Goal: Task Accomplishment & Management: Complete application form

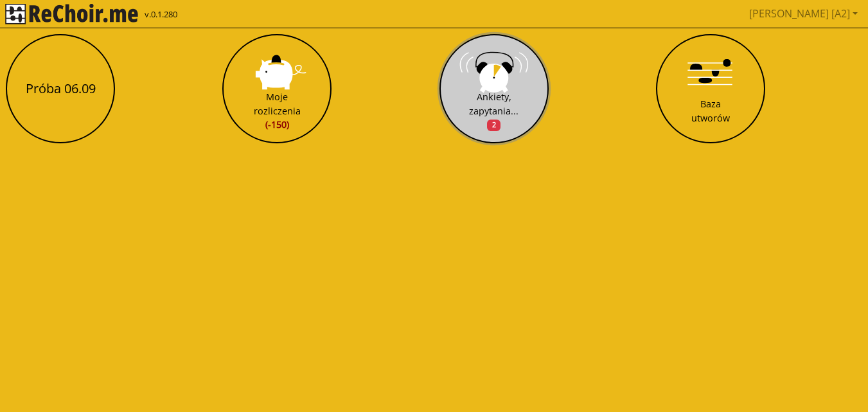
click at [499, 99] on div "Ankiety, zapytania... 2" at bounding box center [493, 111] width 49 height 42
click at [503, 110] on div "Ankiety, zapytania... 2" at bounding box center [493, 111] width 49 height 42
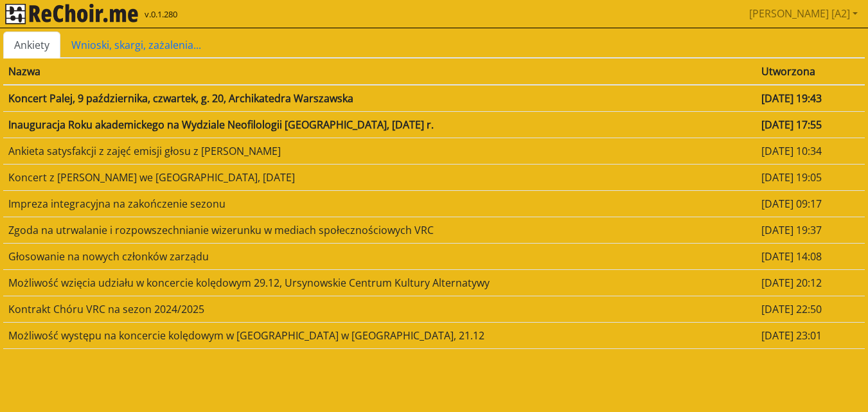
click at [494, 363] on html "**********" at bounding box center [434, 181] width 868 height 363
click at [332, 123] on td "Inauguracja Roku akademickego na Wydziale Neofilologii [GEOGRAPHIC_DATA], [DATE…" at bounding box center [379, 124] width 753 height 26
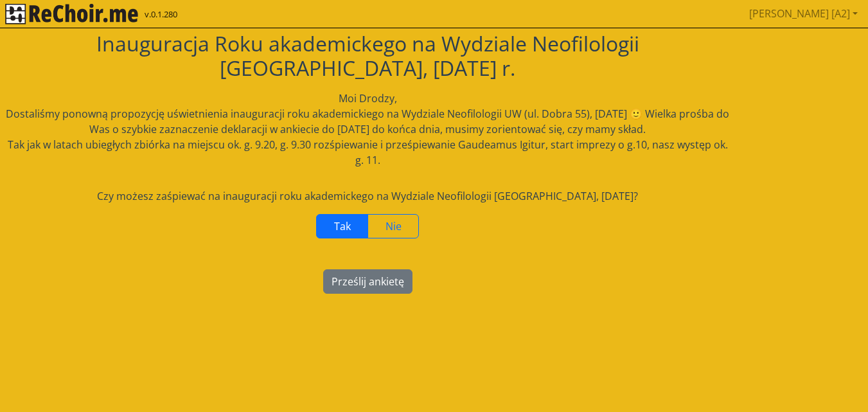
click at [353, 224] on label "Tak" at bounding box center [342, 226] width 52 height 24
click at [373, 289] on button "Prześlij ankietę" at bounding box center [367, 281] width 89 height 24
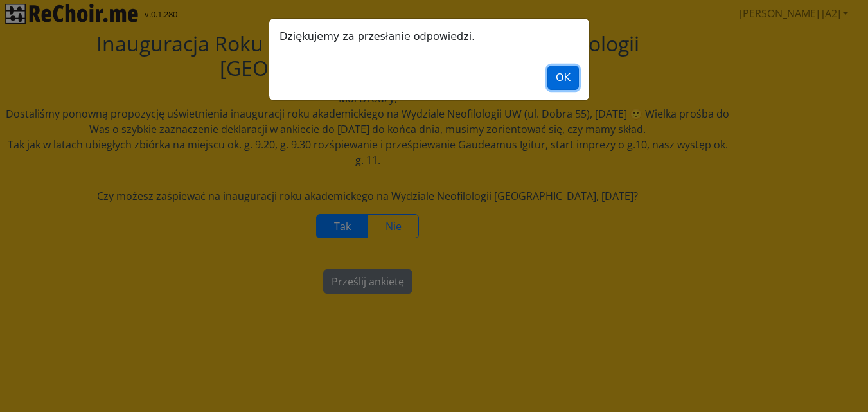
click at [571, 76] on button "OK" at bounding box center [563, 78] width 31 height 24
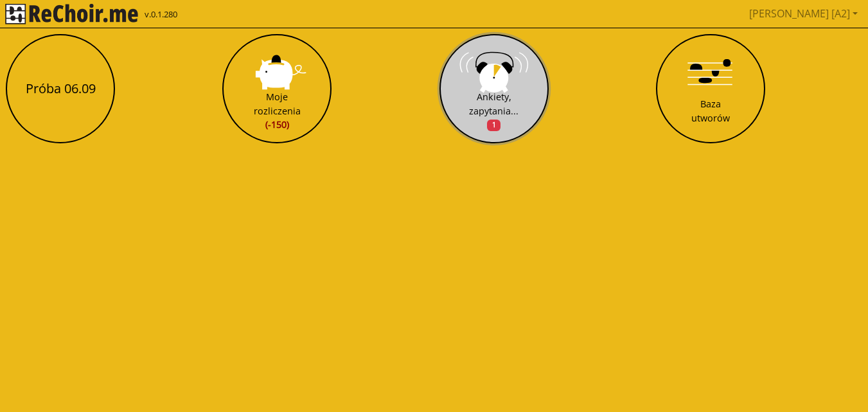
click at [492, 89] on button "Ankiety, zapytania... 1" at bounding box center [494, 88] width 109 height 109
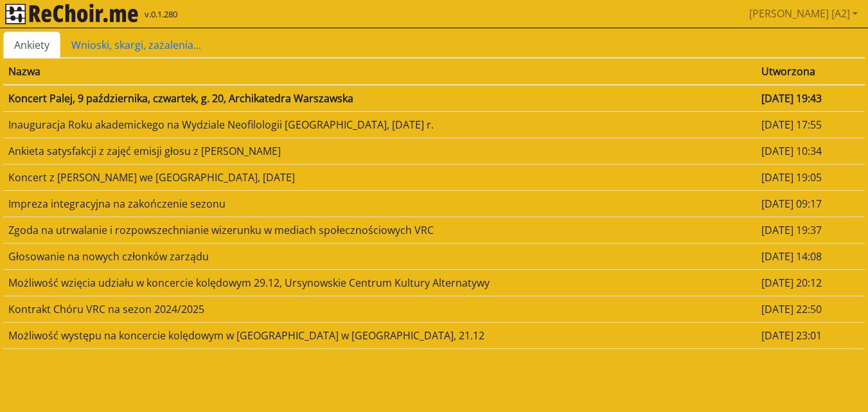
click at [150, 97] on td "Koncert Palej, 9 października, czwartek, g. 20, Archikatedra Warszawska" at bounding box center [379, 98] width 753 height 27
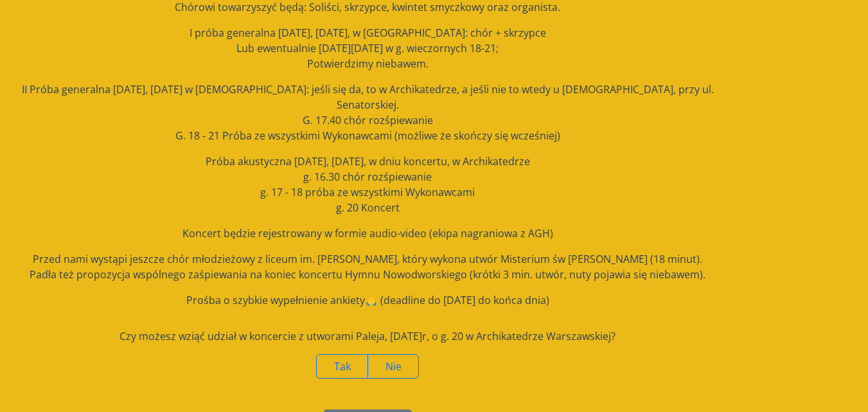
scroll to position [169, 0]
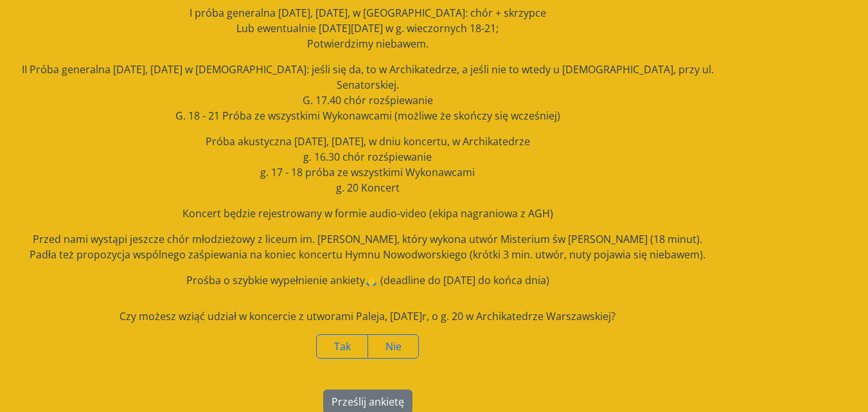
click at [544, 334] on div "[PERSON_NAME]" at bounding box center [367, 346] width 729 height 24
click at [326, 334] on label "Tak" at bounding box center [342, 346] width 52 height 24
click at [335, 339] on span "Tak" at bounding box center [342, 346] width 17 height 14
click at [371, 390] on button "Prześlij ankietę" at bounding box center [367, 402] width 89 height 24
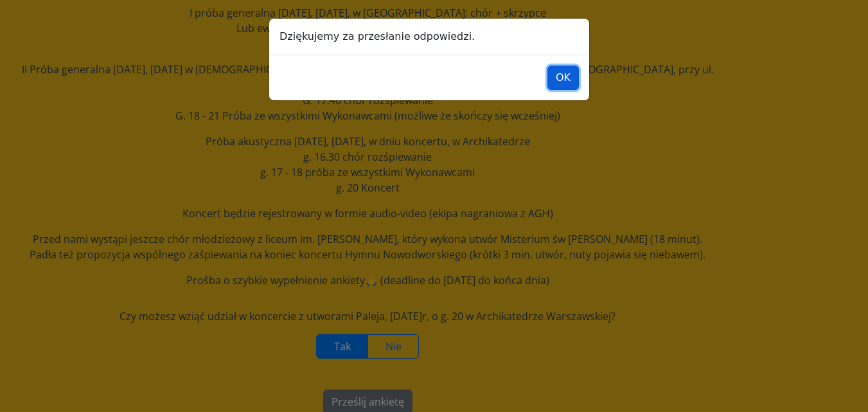
click at [570, 73] on button "OK" at bounding box center [563, 78] width 31 height 24
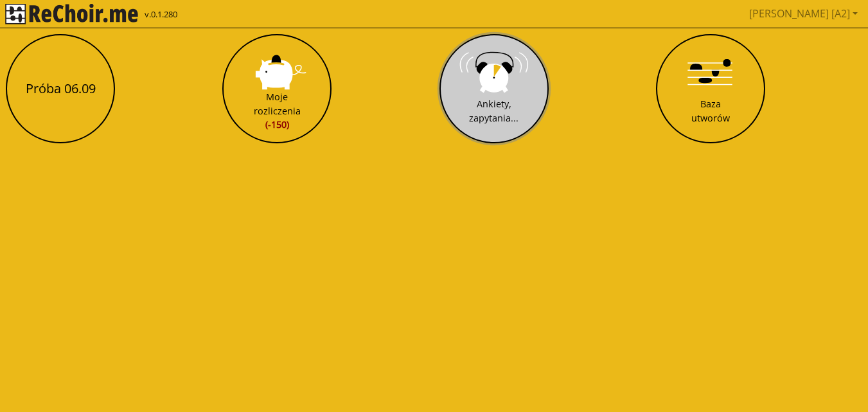
click at [489, 97] on div "Ankiety, zapytania..." at bounding box center [493, 111] width 49 height 28
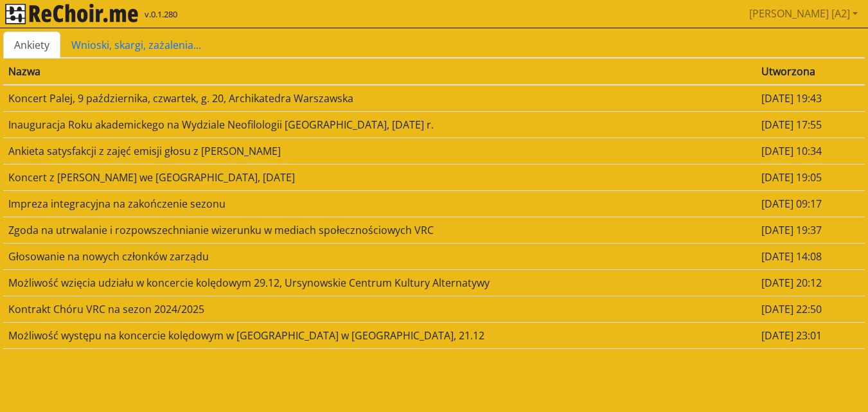
click at [125, 126] on td "Inauguracja Roku akademickego na Wydziale Neofilologii [GEOGRAPHIC_DATA], [DATE…" at bounding box center [379, 124] width 753 height 26
